Goal: Navigation & Orientation: Find specific page/section

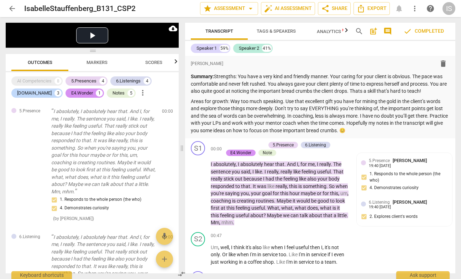
scroll to position [58, 0]
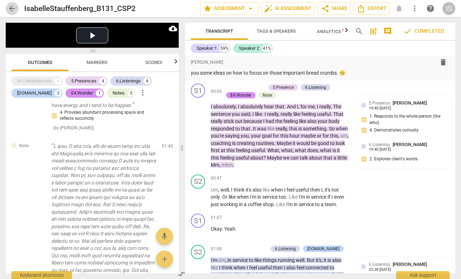
click at [12, 11] on span "arrow_back" at bounding box center [12, 8] width 9 height 9
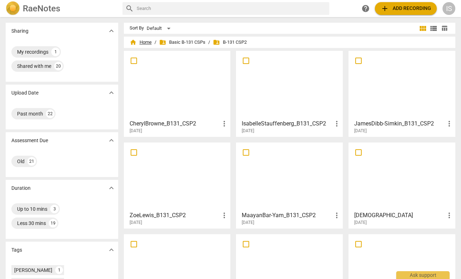
click at [138, 41] on span "home Home" at bounding box center [141, 42] width 22 height 7
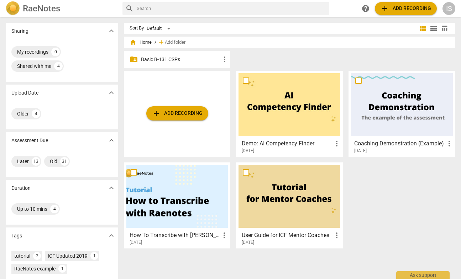
click at [171, 60] on p "Basic B-131 CSPs" at bounding box center [181, 59] width 80 height 7
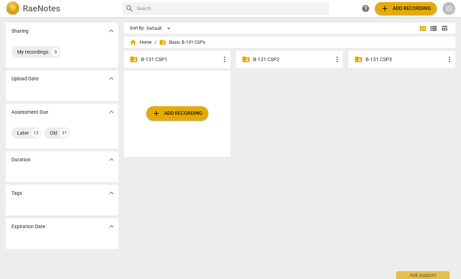
click at [378, 63] on div "folder_shared B-131 CSP3 more_vert" at bounding box center [401, 59] width 107 height 17
click at [373, 59] on p "B-131 CSP3" at bounding box center [405, 59] width 80 height 7
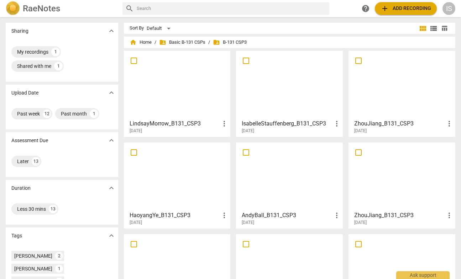
click at [266, 82] on div at bounding box center [289, 84] width 102 height 63
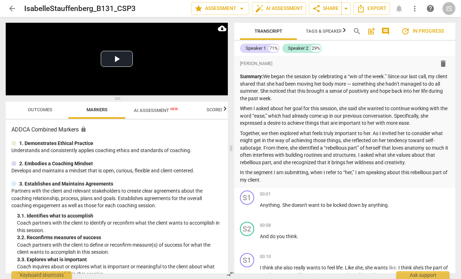
click at [223, 109] on icon "button" at bounding box center [225, 109] width 9 height 9
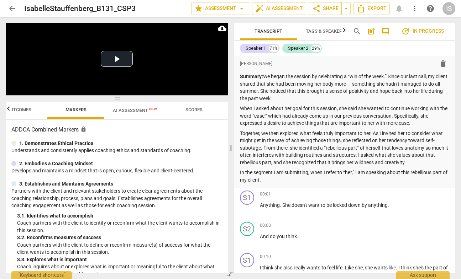
click at [195, 105] on button "Scores" at bounding box center [193, 110] width 57 height 17
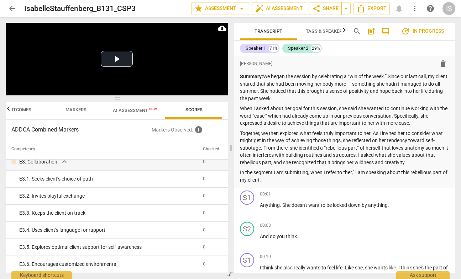
scroll to position [1249, 0]
